Goal: Task Accomplishment & Management: Complete application form

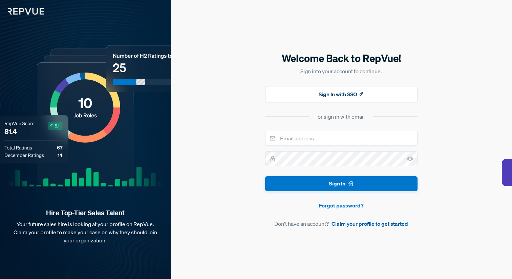
click at [383, 227] on link "Claim your profile to get started" at bounding box center [370, 223] width 77 height 8
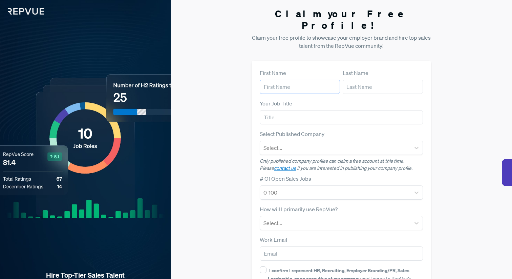
click at [304, 80] on input "text" at bounding box center [300, 87] width 80 height 14
type input "Arjun"
click at [367, 82] on form "First Name [PERSON_NAME] Last Name Your Job Title Select Published Company Sele…" at bounding box center [341, 197] width 163 height 256
type input "Pai"
click at [301, 110] on input "text" at bounding box center [341, 117] width 163 height 14
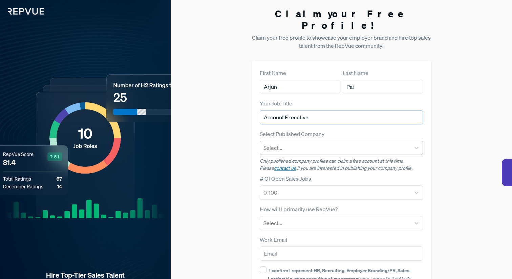
type input "Account Executive"
click at [326, 143] on div "Select..." at bounding box center [341, 148] width 163 height 14
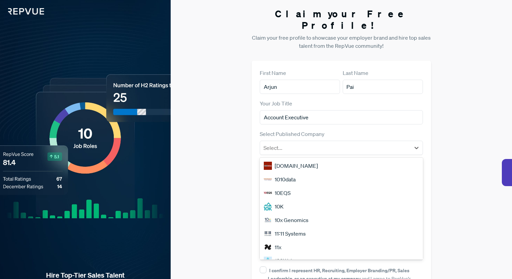
click at [255, 124] on div "First Name [PERSON_NAME] Last Name Pai Your Job Title Account Executive Select …" at bounding box center [341, 197] width 179 height 272
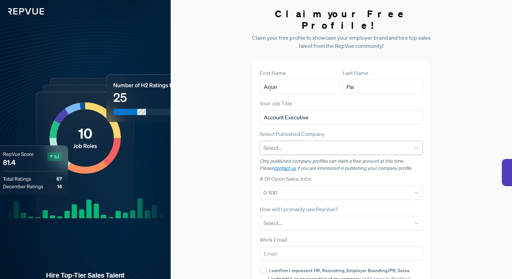
click at [295, 143] on div at bounding box center [334, 147] width 143 height 9
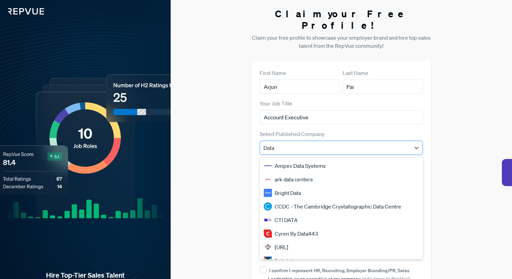
type input "Datad"
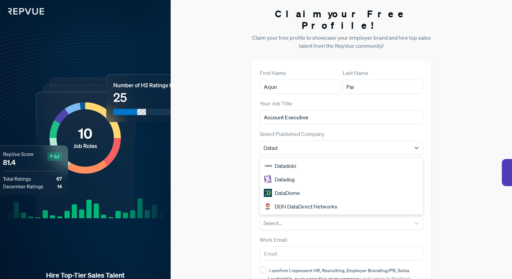
click at [289, 172] on div "Datadog" at bounding box center [341, 179] width 163 height 14
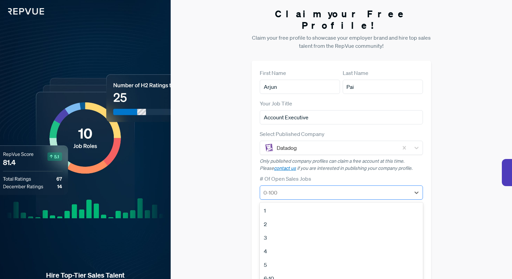
click at [290, 185] on div "1, 1 of 12. 12 results available. Use Up and Down to choose options, press Ente…" at bounding box center [341, 192] width 163 height 14
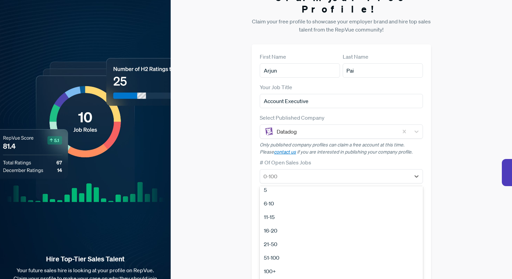
scroll to position [60, 0]
click at [203, 224] on div "Claim your Free Profile! Claim your free profile to showcase your employer bran…" at bounding box center [341, 154] width 341 height 341
